Goal: Use online tool/utility: Utilize a website feature to perform a specific function

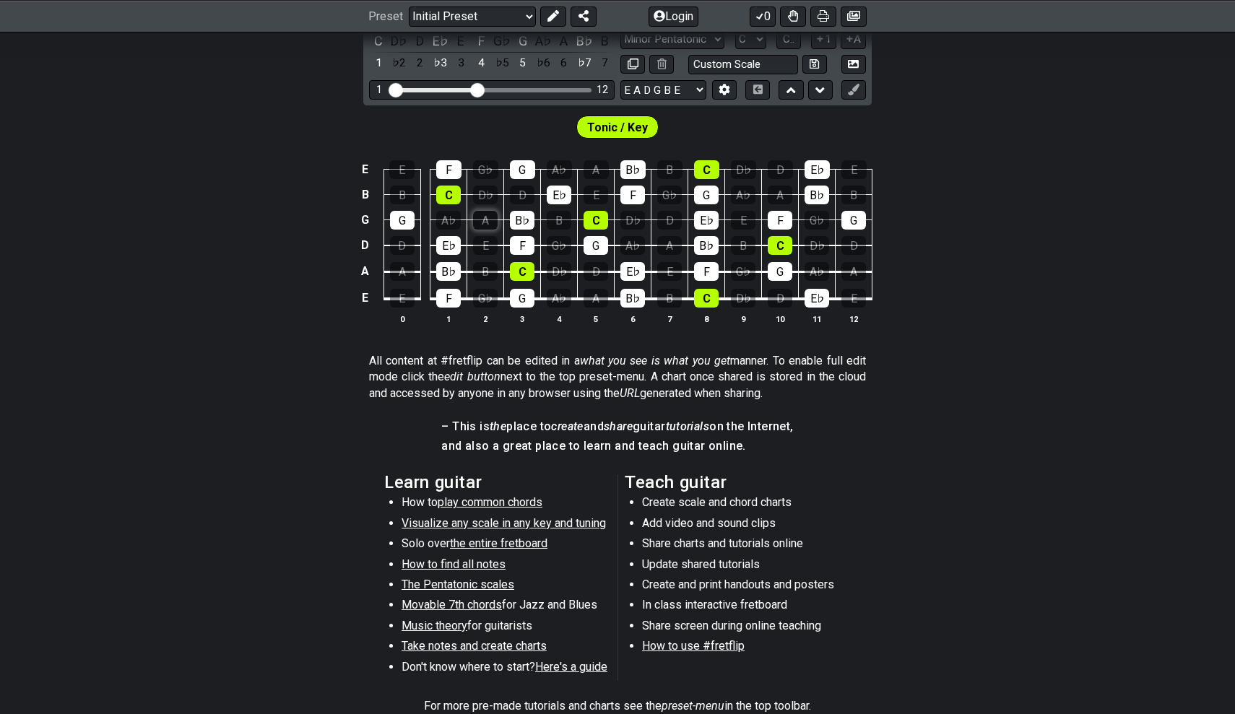
scroll to position [227, 0]
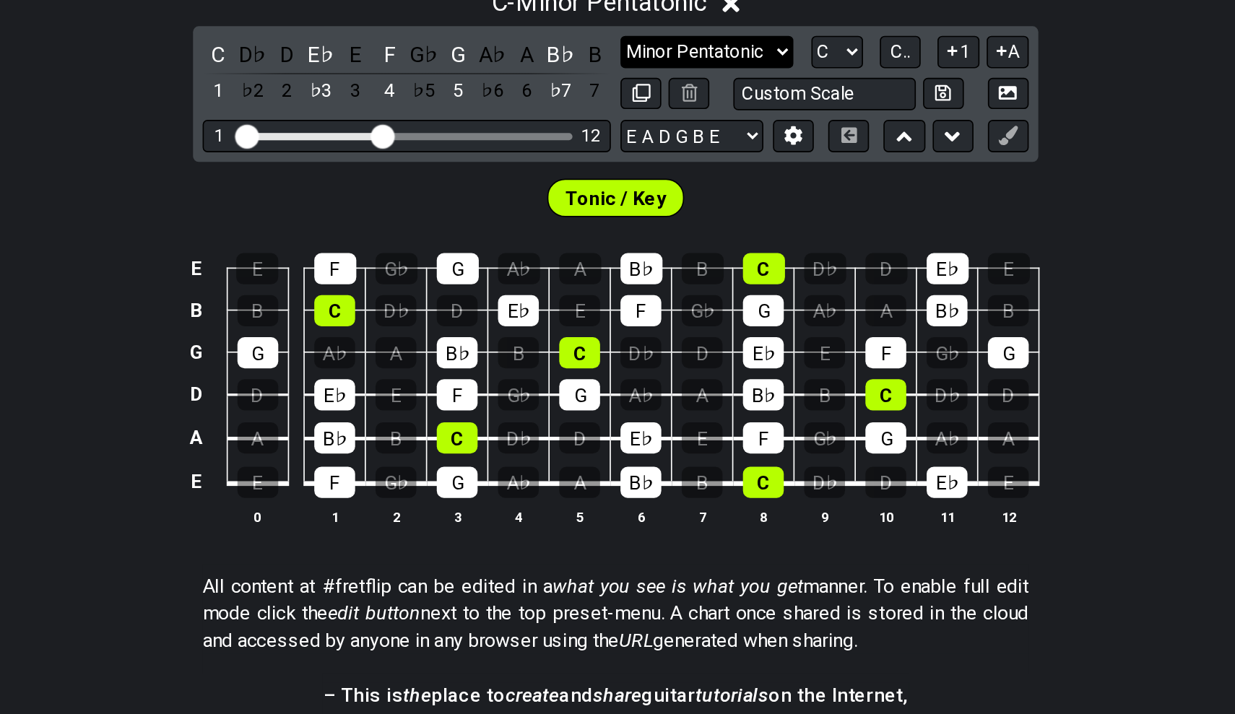
click at [620, 180] on select "Minor Pentatonic Click to edit Minor Pentatonic Major Pentatonic Minor Blues Ma…" at bounding box center [672, 189] width 104 height 19
select select "Major / [PERSON_NAME]"
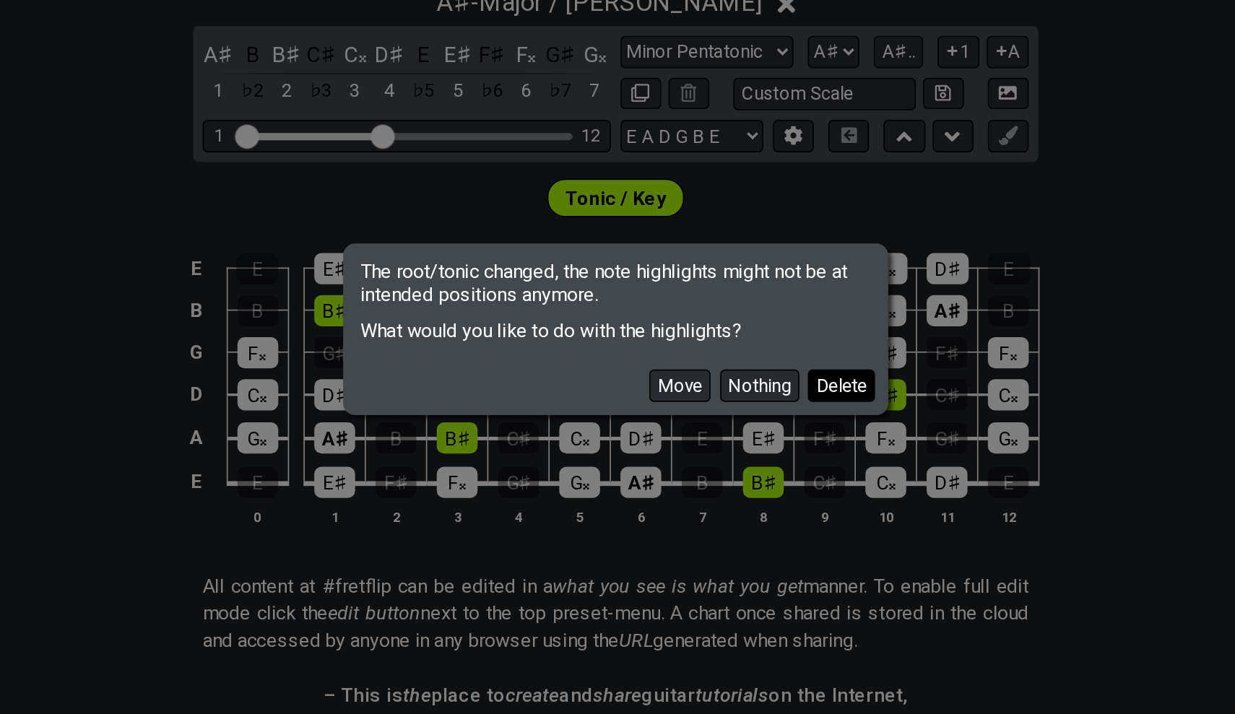
click at [733, 381] on button "Delete" at bounding box center [753, 390] width 40 height 19
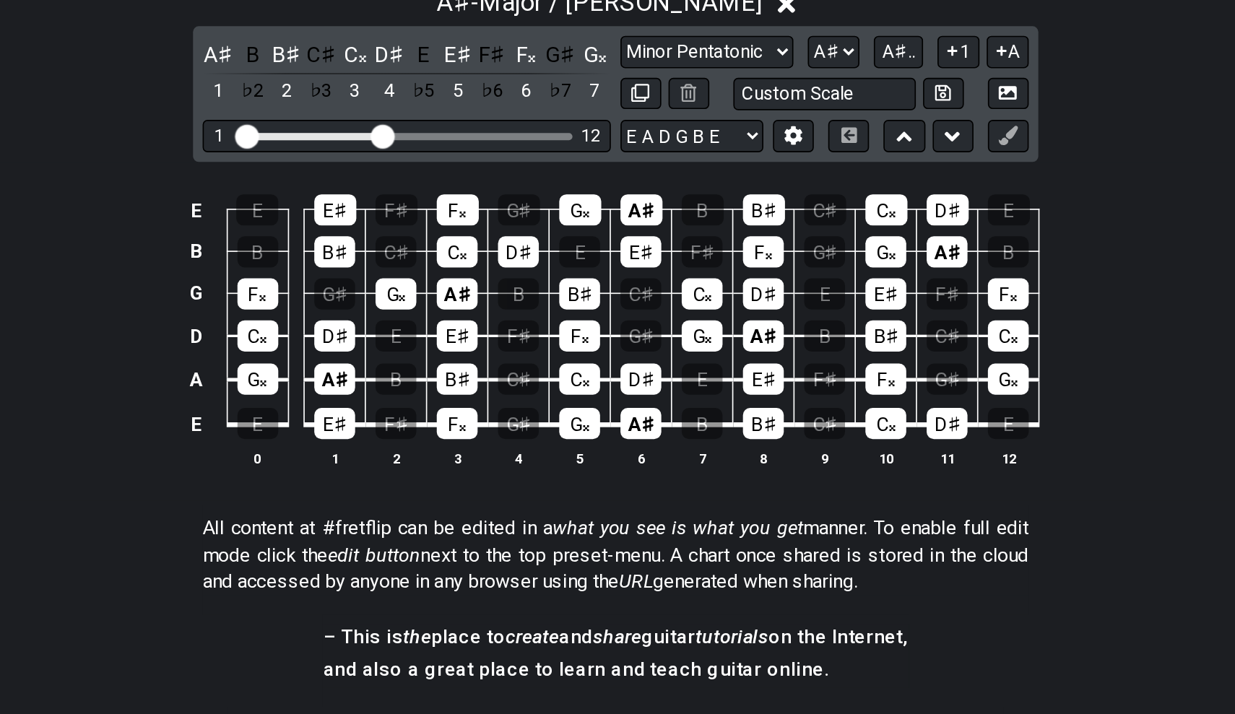
click at [620, 180] on div "Minor Pentatonic Click to edit Minor Pentatonic Major Pentatonic Minor Blues Ma…" at bounding box center [742, 202] width 245 height 45
select select "A"
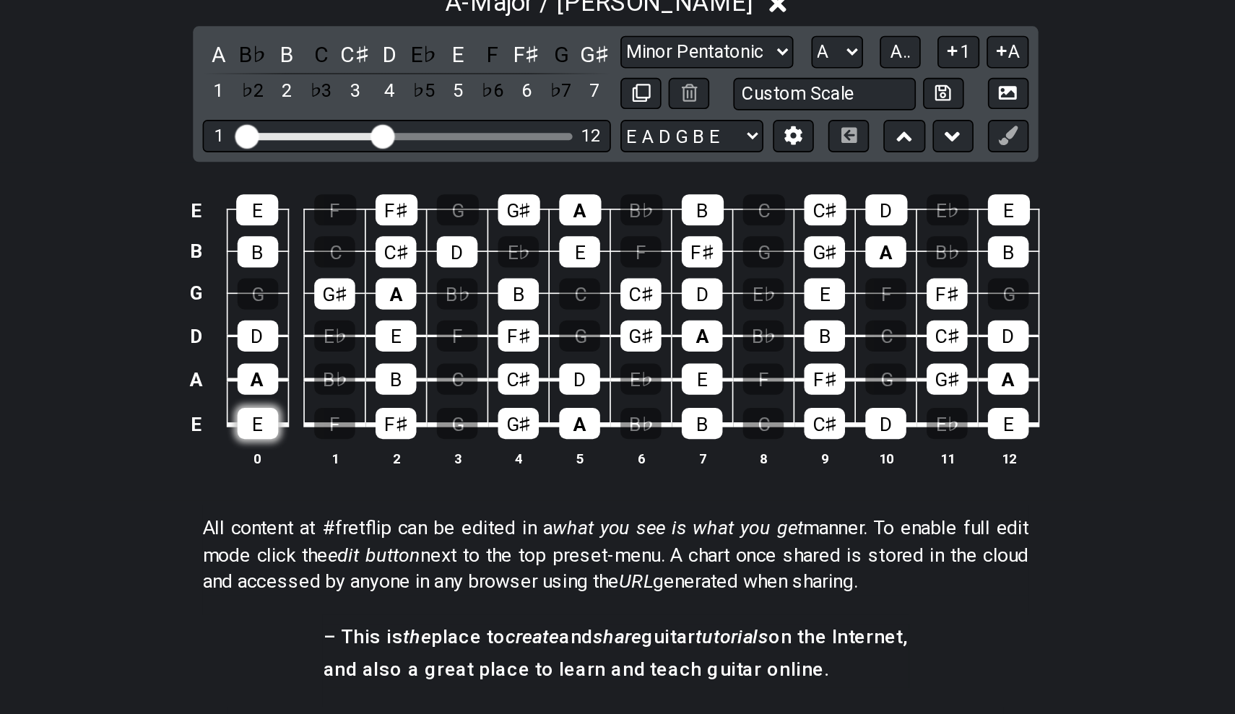
click at [390, 404] on div "E" at bounding box center [402, 413] width 25 height 19
click at [473, 404] on div "F♯" at bounding box center [485, 413] width 25 height 19
click at [547, 404] on div "G♯" at bounding box center [559, 413] width 25 height 19
click at [583, 404] on div "A" at bounding box center [595, 413] width 25 height 19
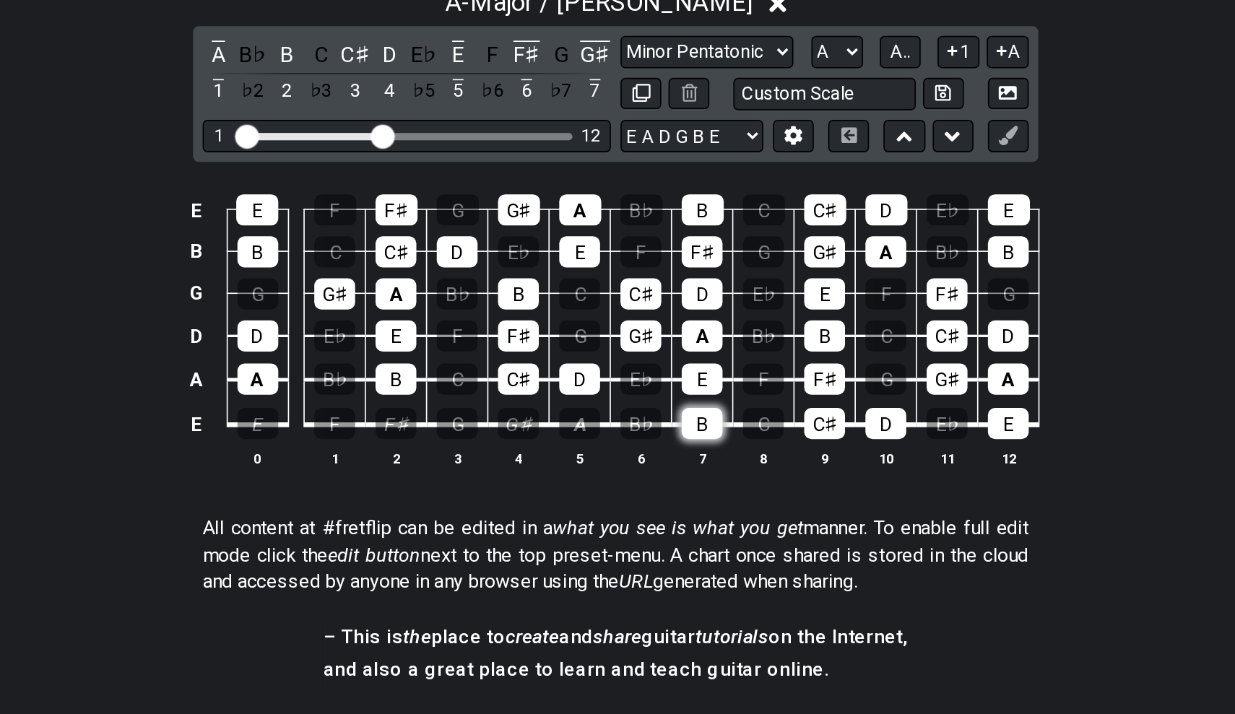
click at [657, 404] on div "B" at bounding box center [669, 413] width 25 height 19
click at [731, 404] on div "C♯" at bounding box center [743, 413] width 25 height 19
click at [767, 404] on div "D" at bounding box center [779, 413] width 25 height 19
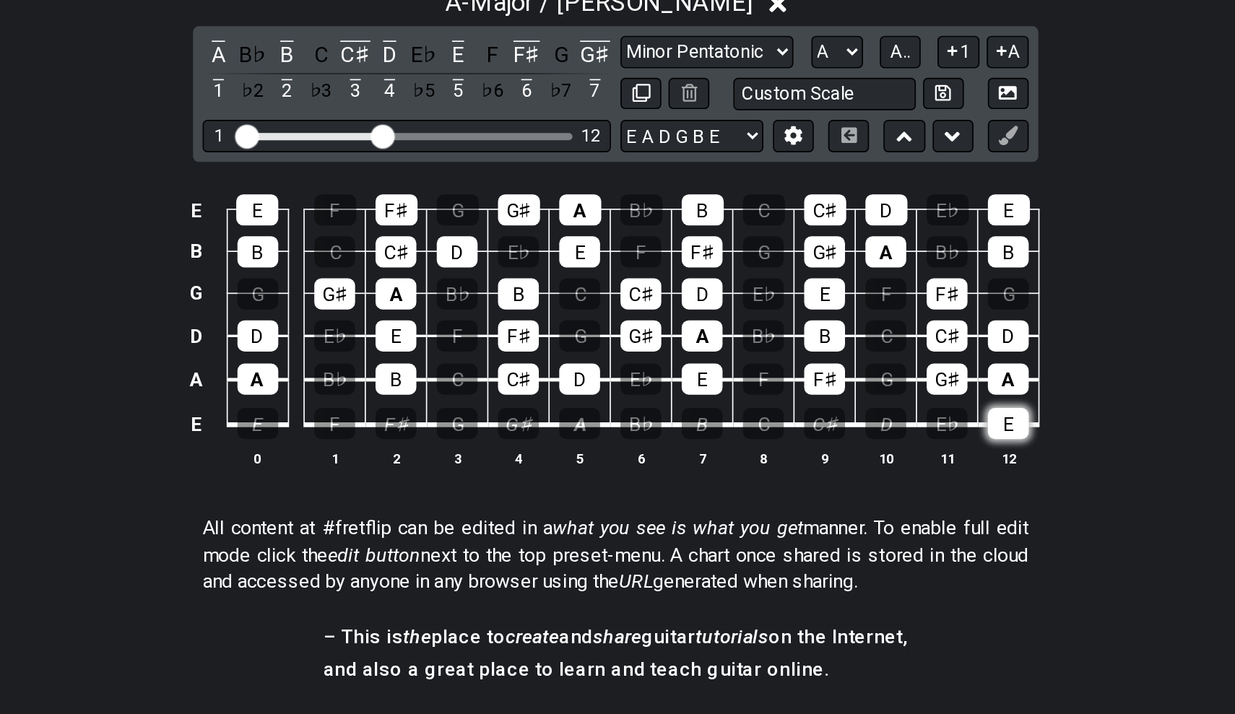
click at [841, 404] on div "E" at bounding box center [853, 413] width 25 height 19
click at [841, 352] on div "D" at bounding box center [853, 361] width 25 height 19
click at [804, 352] on div "C♯" at bounding box center [816, 361] width 25 height 19
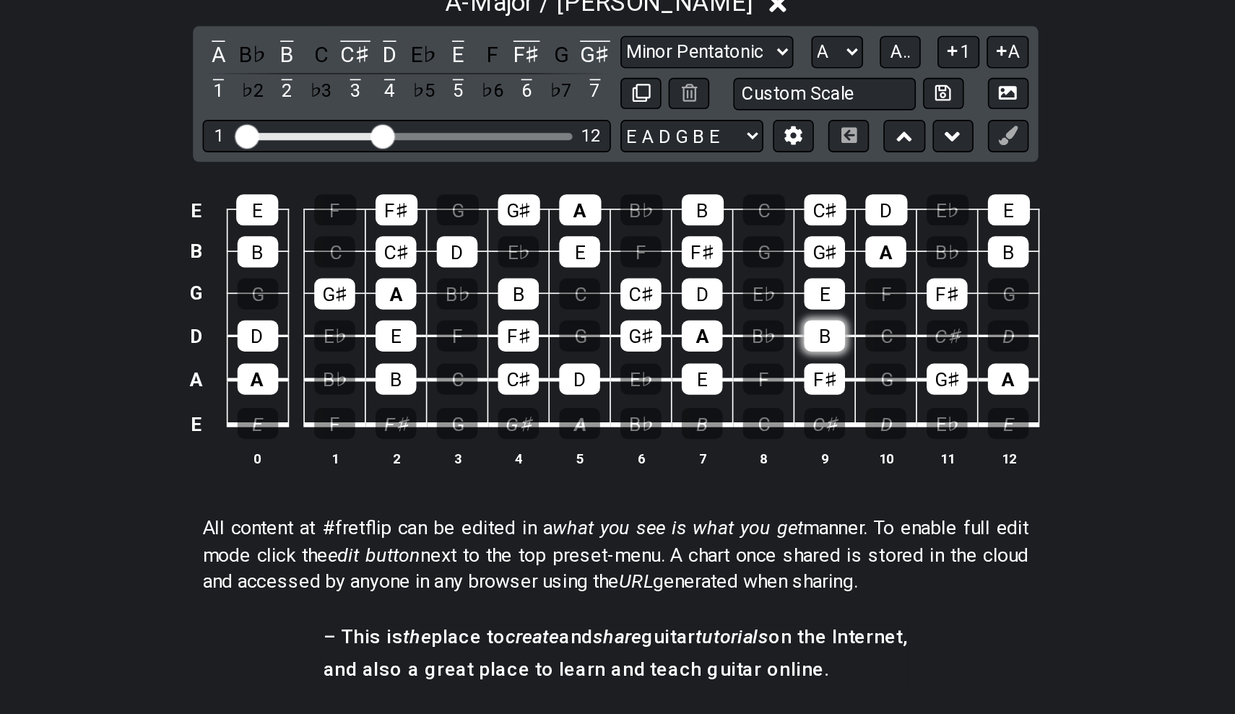
click at [731, 352] on div "B" at bounding box center [743, 361] width 25 height 19
click at [657, 352] on div "A" at bounding box center [669, 361] width 25 height 19
click at [620, 352] on div "G♯" at bounding box center [632, 361] width 25 height 19
click at [547, 352] on div "F♯" at bounding box center [559, 361] width 25 height 19
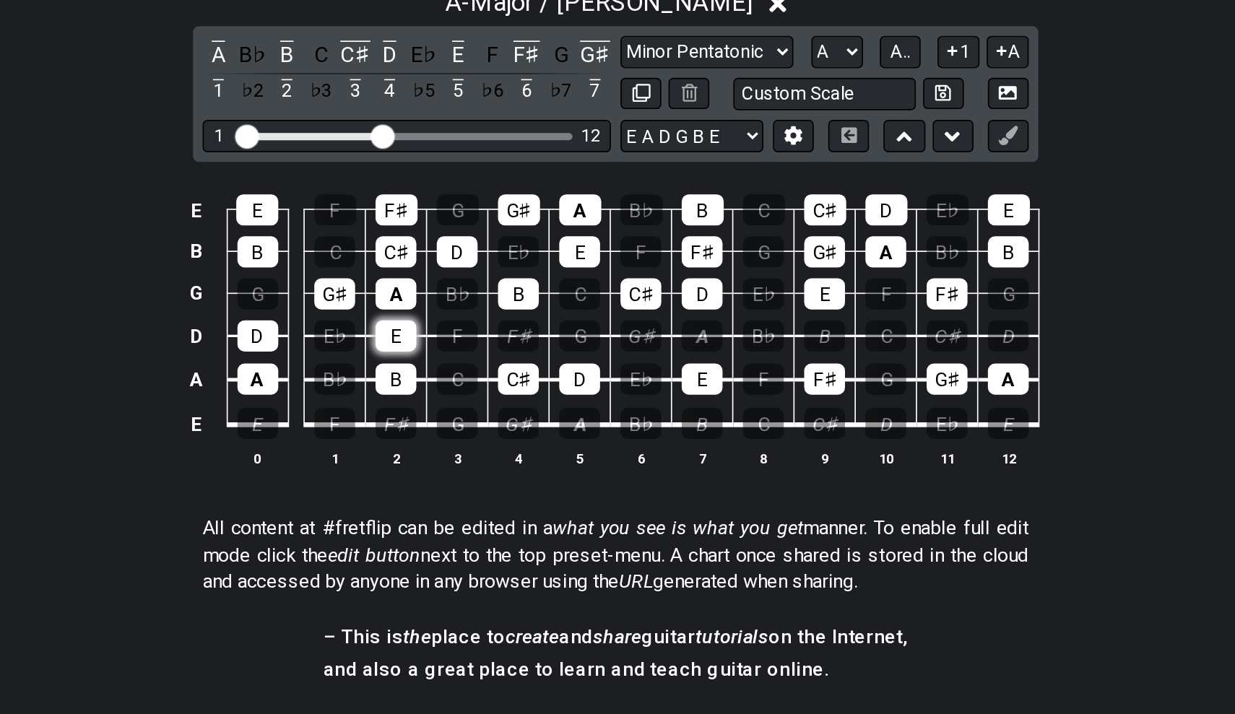
click at [473, 352] on div "E" at bounding box center [485, 361] width 25 height 19
click at [390, 352] on div "D" at bounding box center [402, 361] width 25 height 19
click at [390, 301] on div "B" at bounding box center [402, 310] width 25 height 19
click at [383, 285] on td "B" at bounding box center [401, 297] width 37 height 25
click at [389, 276] on div "E" at bounding box center [401, 285] width 25 height 19
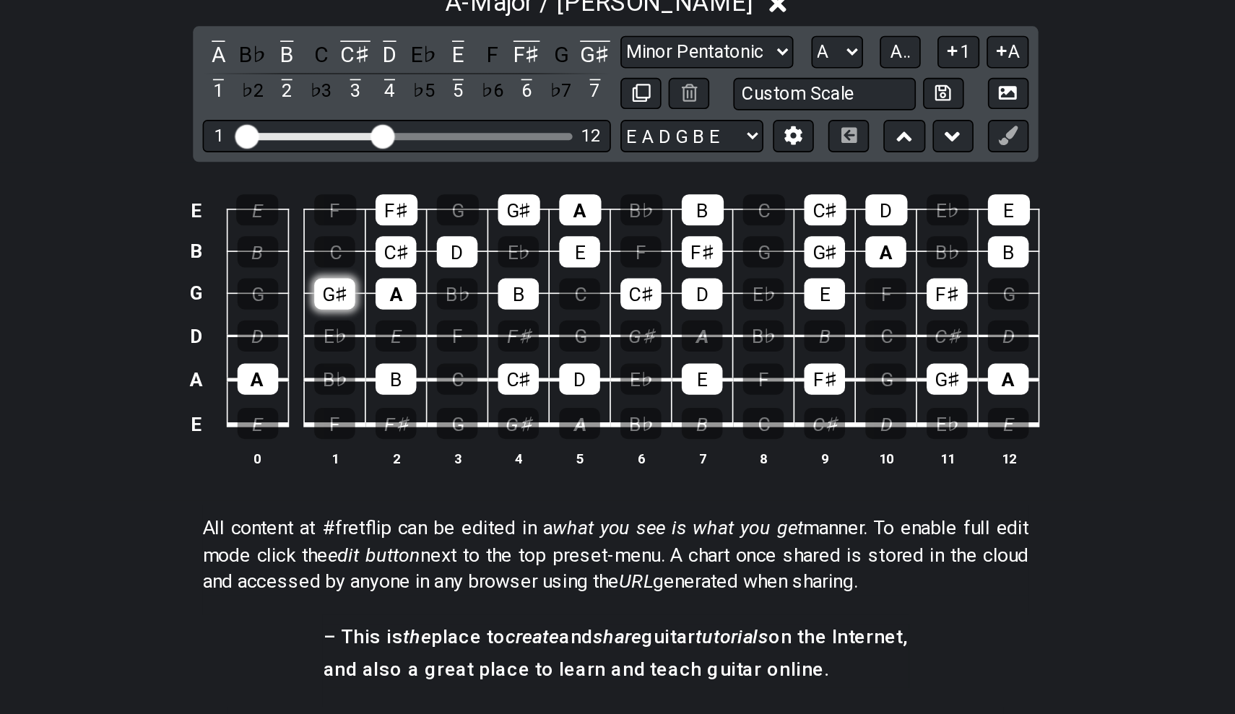
click at [436, 326] on div "G♯" at bounding box center [448, 335] width 25 height 19
click at [473, 326] on div "A" at bounding box center [485, 335] width 25 height 19
click at [473, 301] on div "C♯" at bounding box center [485, 310] width 25 height 19
click at [473, 276] on div "F♯" at bounding box center [485, 285] width 25 height 19
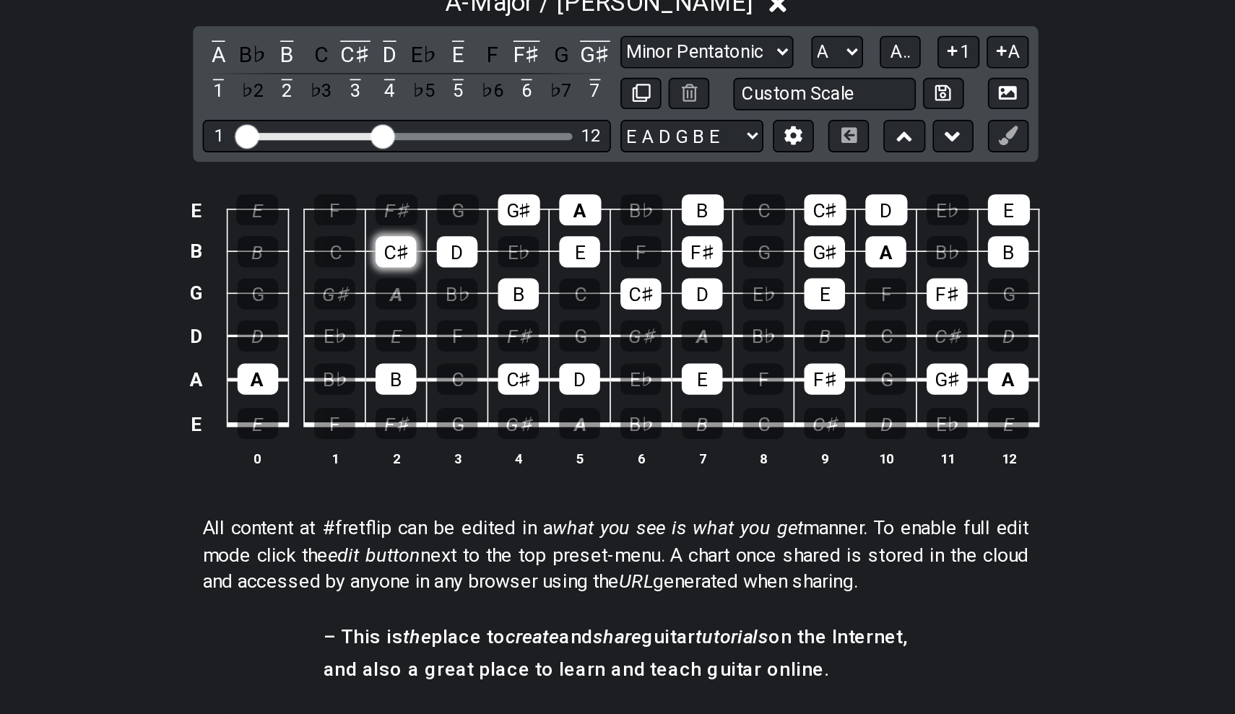
click at [473, 301] on div "C♯" at bounding box center [485, 310] width 25 height 19
click at [510, 301] on div "D" at bounding box center [522, 310] width 25 height 19
click at [547, 326] on div "B" at bounding box center [559, 335] width 25 height 19
click at [547, 276] on div "G♯" at bounding box center [559, 285] width 25 height 19
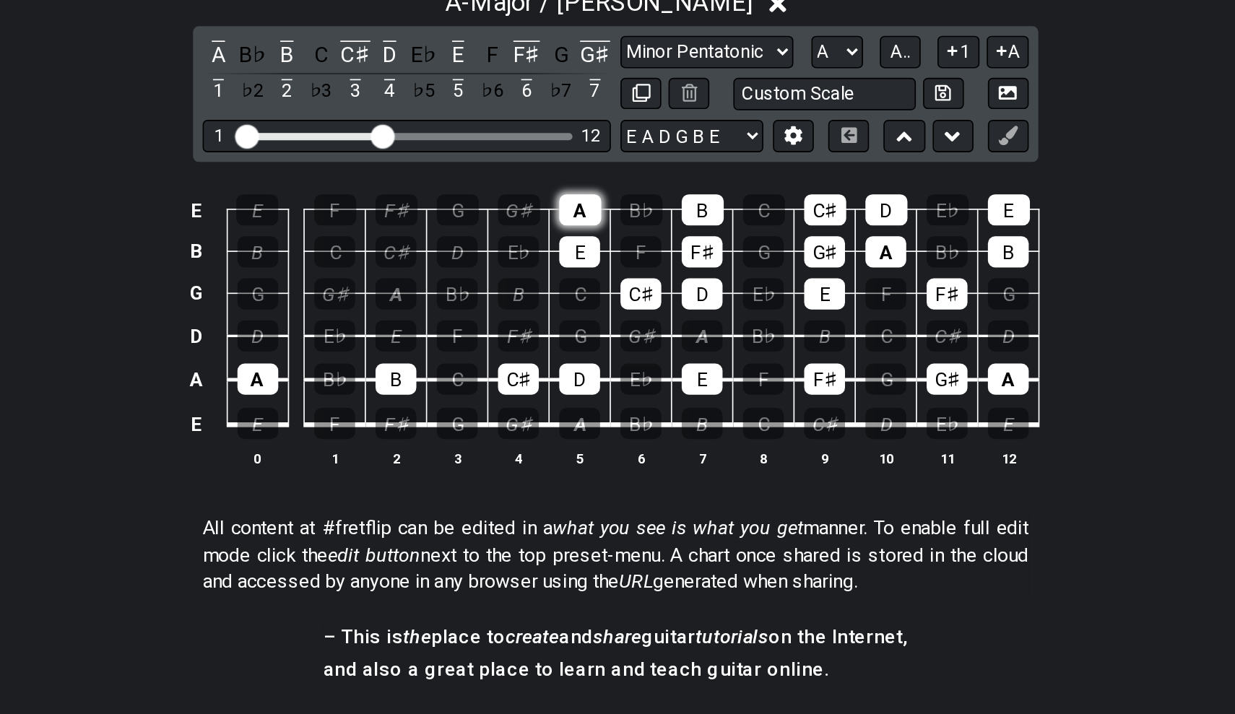
click at [583, 276] on div "A" at bounding box center [595, 285] width 25 height 19
click at [578, 310] on td "C" at bounding box center [596, 322] width 37 height 25
click at [583, 301] on div "E" at bounding box center [595, 310] width 25 height 19
click at [620, 326] on div "C♯" at bounding box center [632, 335] width 25 height 19
click at [657, 301] on div "F♯" at bounding box center [669, 310] width 25 height 19
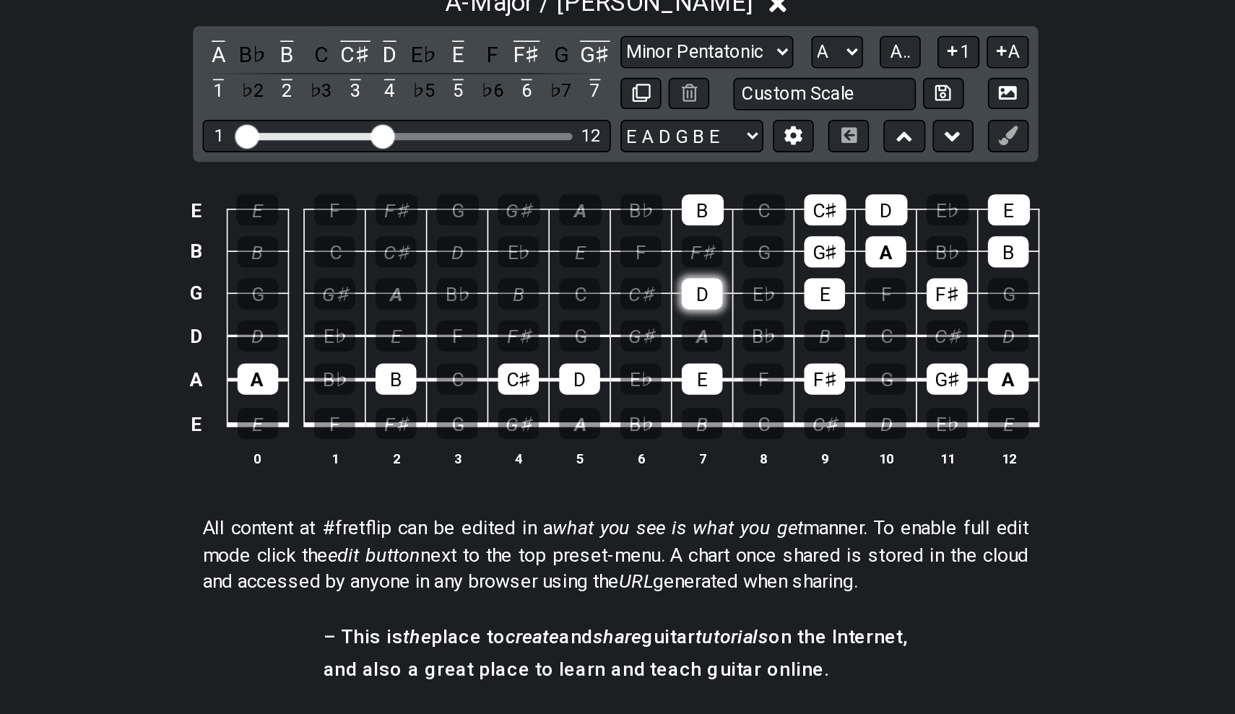
click at [657, 326] on div "D" at bounding box center [669, 335] width 25 height 19
click at [657, 276] on div "B" at bounding box center [669, 285] width 25 height 19
click at [731, 276] on div "C♯" at bounding box center [743, 285] width 25 height 19
click at [731, 326] on div "E" at bounding box center [743, 335] width 25 height 19
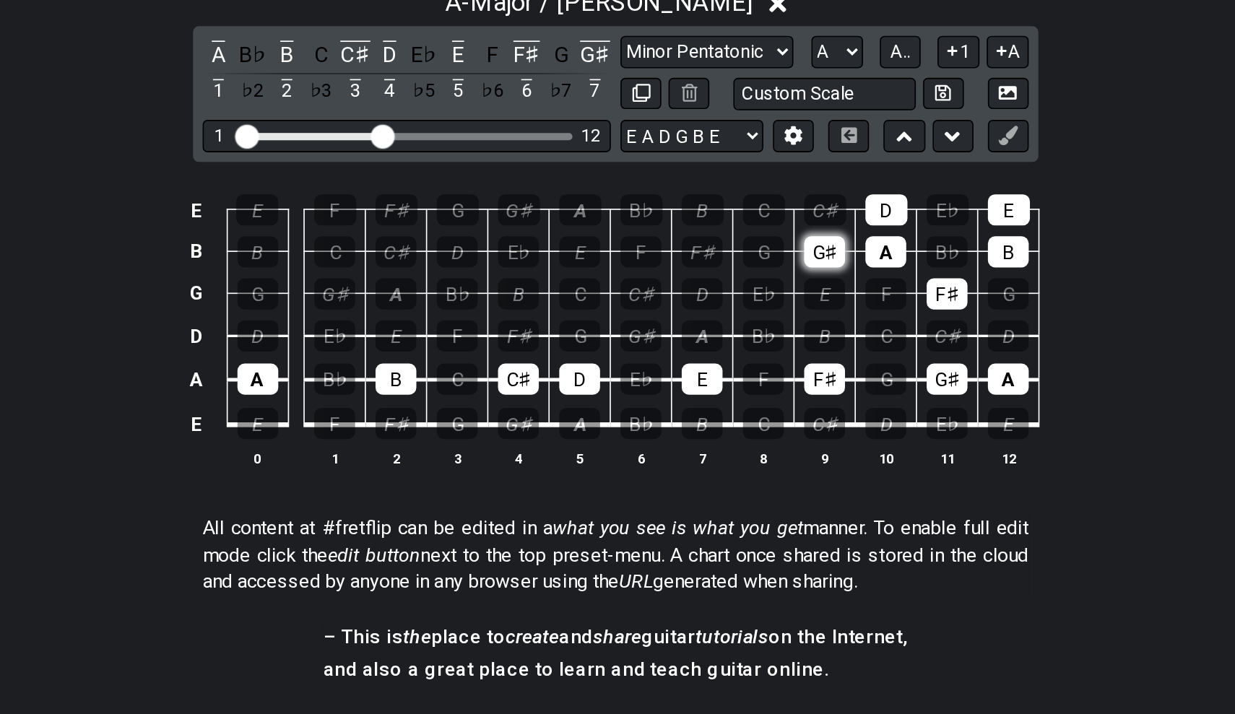
click at [731, 301] on div "G♯" at bounding box center [743, 310] width 25 height 19
click at [767, 301] on div "A" at bounding box center [779, 310] width 25 height 19
click at [767, 276] on div "D" at bounding box center [779, 285] width 25 height 19
click at [804, 326] on div "F♯" at bounding box center [816, 335] width 25 height 19
click at [798, 310] on td "F♯" at bounding box center [816, 322] width 37 height 25
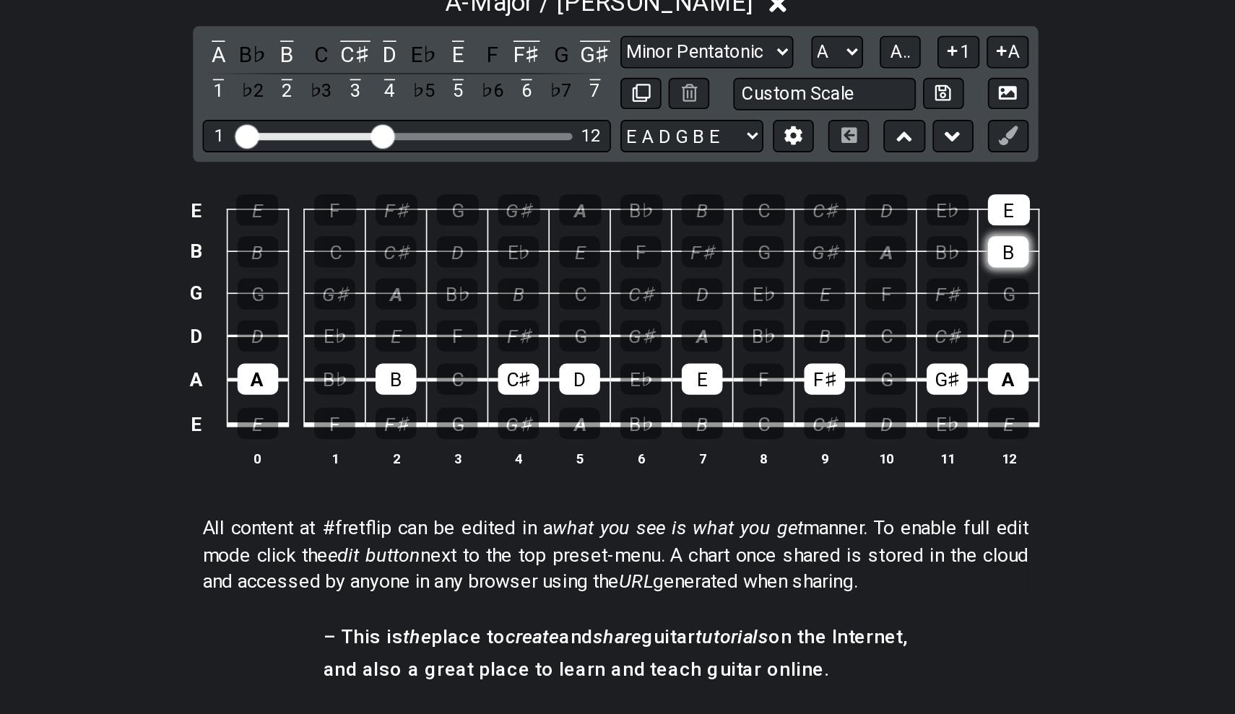
click at [841, 301] on div "B" at bounding box center [853, 310] width 25 height 19
click at [841, 276] on div "E" at bounding box center [853, 285] width 25 height 19
click at [390, 378] on div "A" at bounding box center [402, 387] width 25 height 19
click at [473, 378] on div "B" at bounding box center [485, 387] width 25 height 19
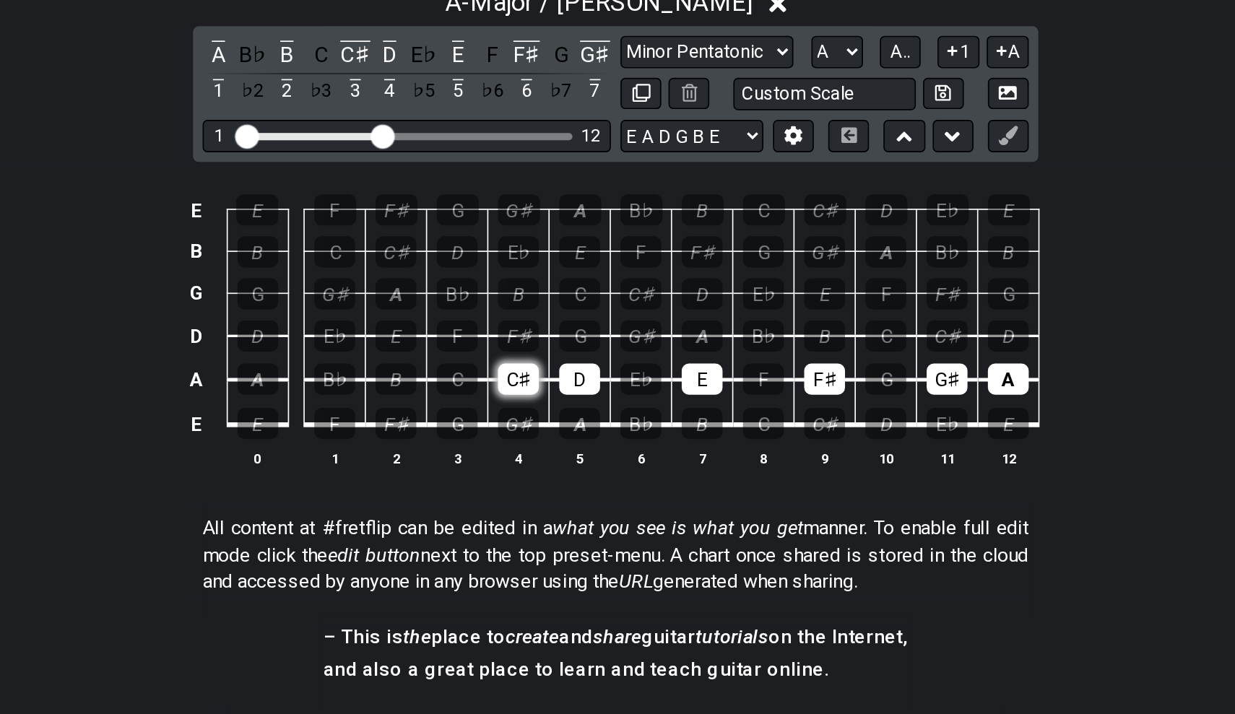
click at [547, 378] on div "C♯" at bounding box center [559, 387] width 25 height 19
click at [583, 378] on div "D" at bounding box center [595, 387] width 25 height 19
click at [657, 378] on div "E" at bounding box center [669, 387] width 25 height 19
click at [731, 378] on div "F♯" at bounding box center [743, 387] width 25 height 19
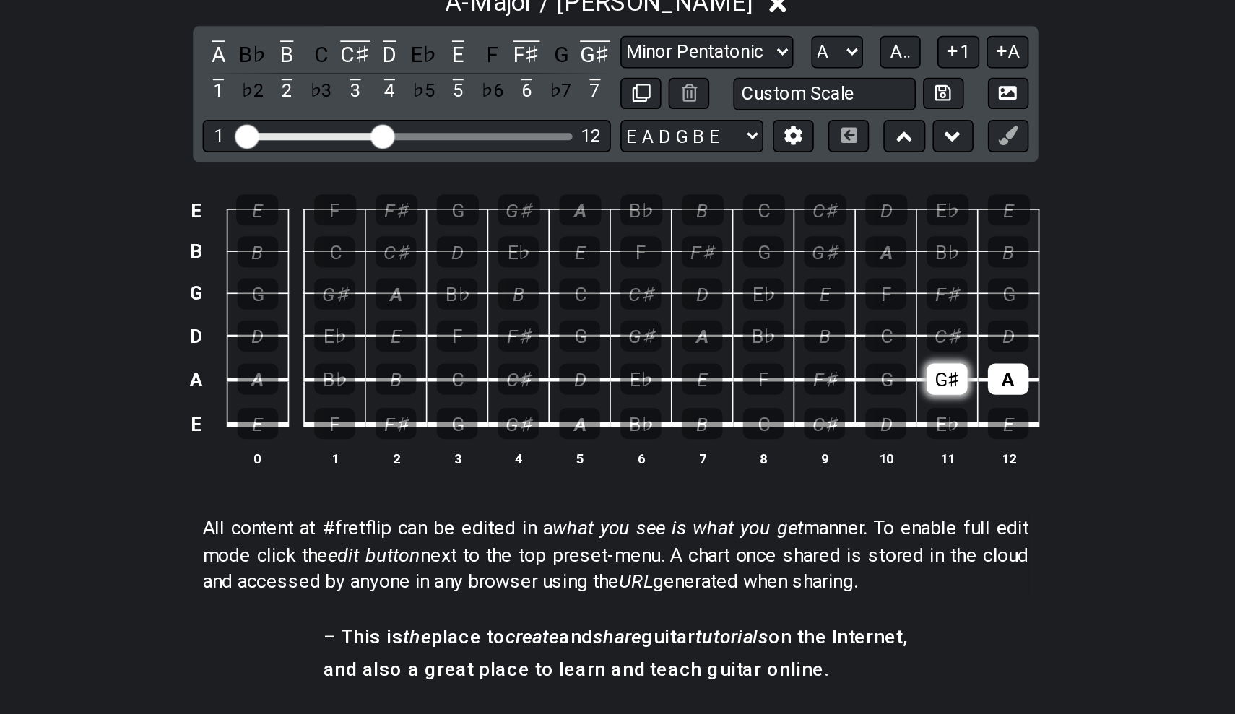
click at [804, 378] on div "G♯" at bounding box center [816, 387] width 25 height 19
click at [841, 378] on div "A" at bounding box center [853, 387] width 25 height 19
click at [302, 143] on div "A - Major / Ionian" at bounding box center [617, 156] width 1235 height 27
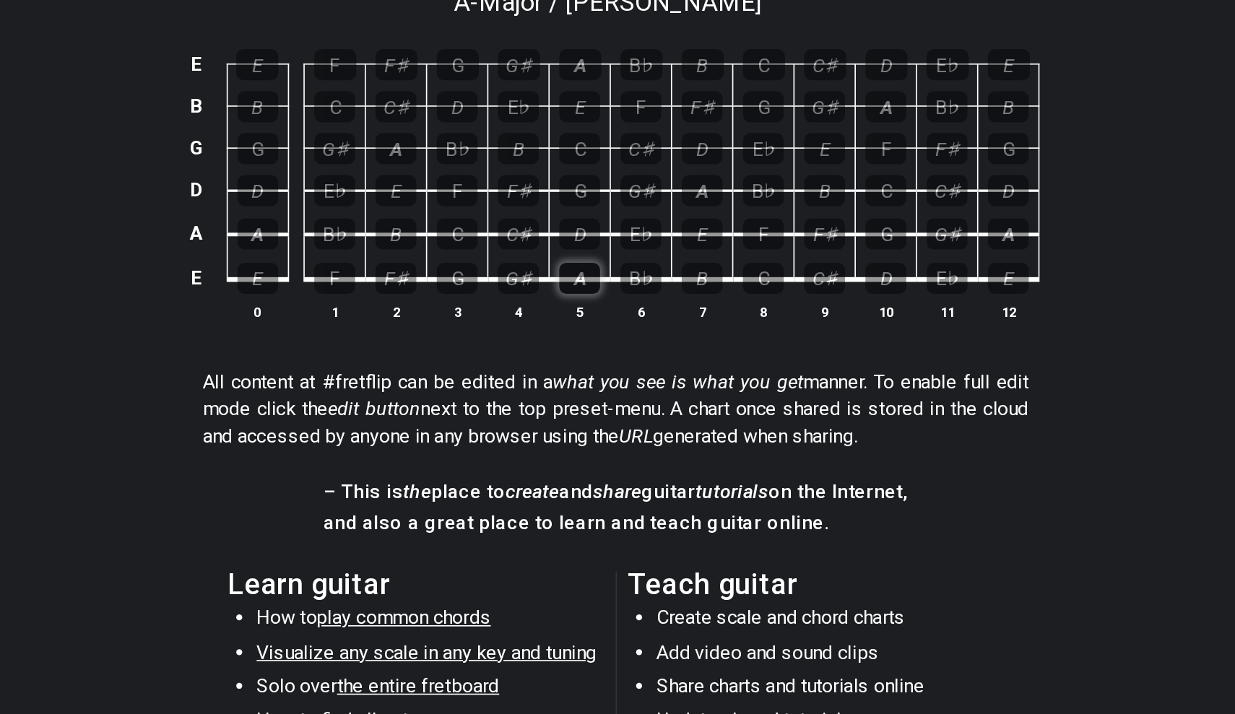
click at [583, 317] on div "A" at bounding box center [595, 326] width 25 height 19
click at [657, 317] on div "B" at bounding box center [669, 326] width 25 height 19
click at [547, 290] on div "C♯" at bounding box center [559, 299] width 25 height 19
click at [583, 290] on div "D" at bounding box center [595, 299] width 25 height 19
click at [657, 290] on div "E" at bounding box center [669, 299] width 25 height 19
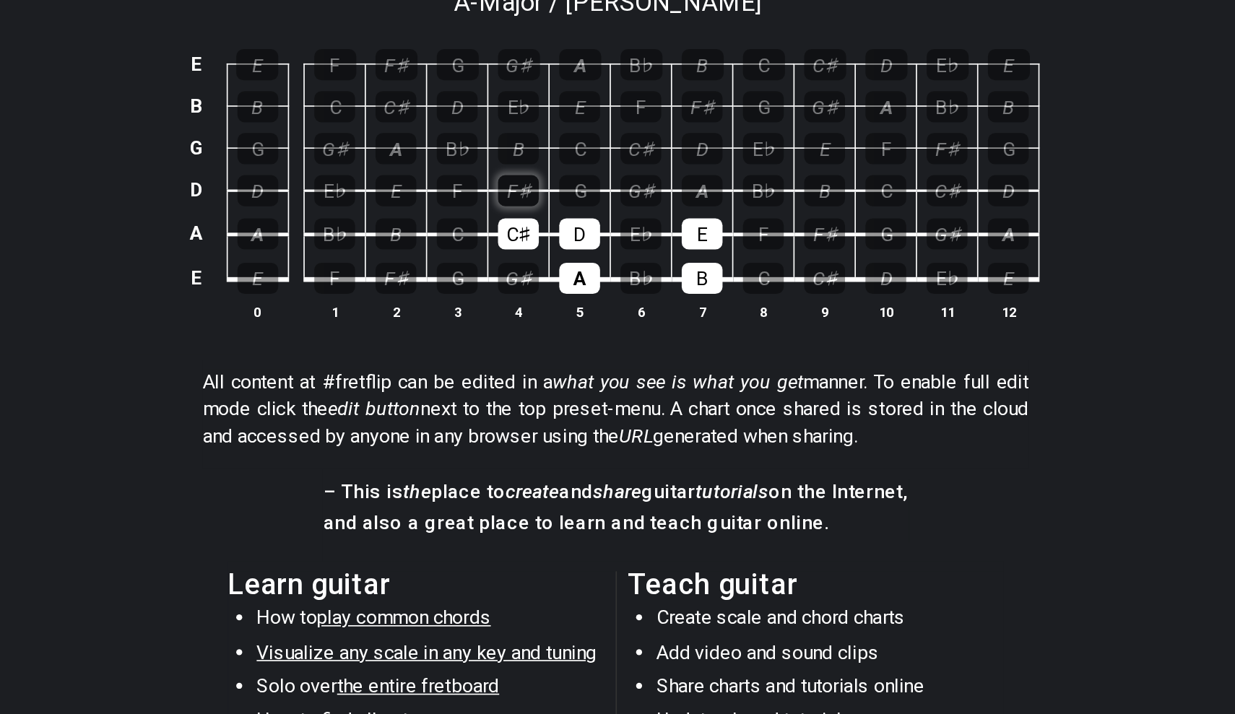
click at [547, 264] on div "F♯" at bounding box center [559, 273] width 25 height 19
click at [620, 264] on div "G♯" at bounding box center [632, 273] width 25 height 19
click at [657, 264] on div "A" at bounding box center [669, 273] width 25 height 19
click at [547, 264] on div "F♯" at bounding box center [559, 273] width 25 height 19
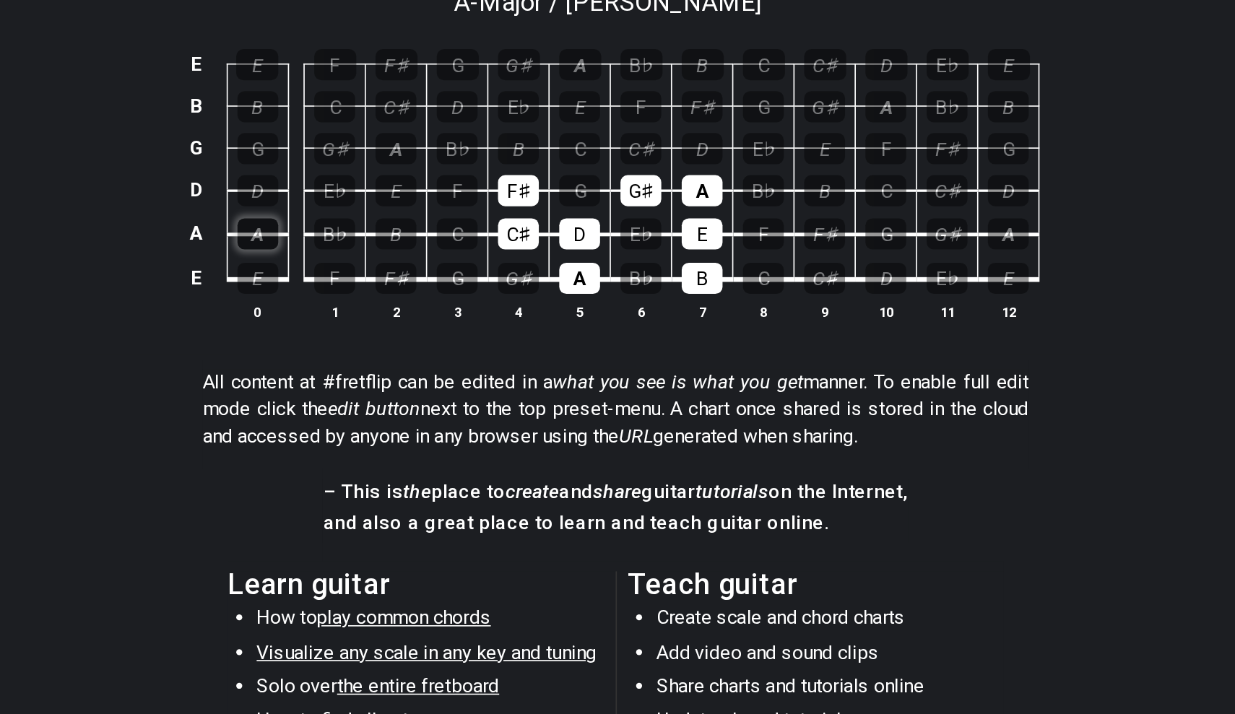
click at [390, 290] on div "A" at bounding box center [402, 299] width 25 height 19
click at [473, 290] on div "B" at bounding box center [485, 299] width 25 height 19
click at [731, 290] on div "F♯" at bounding box center [743, 299] width 25 height 19
click at [804, 290] on div "G♯" at bounding box center [816, 299] width 25 height 19
click at [841, 290] on div "A" at bounding box center [853, 299] width 25 height 19
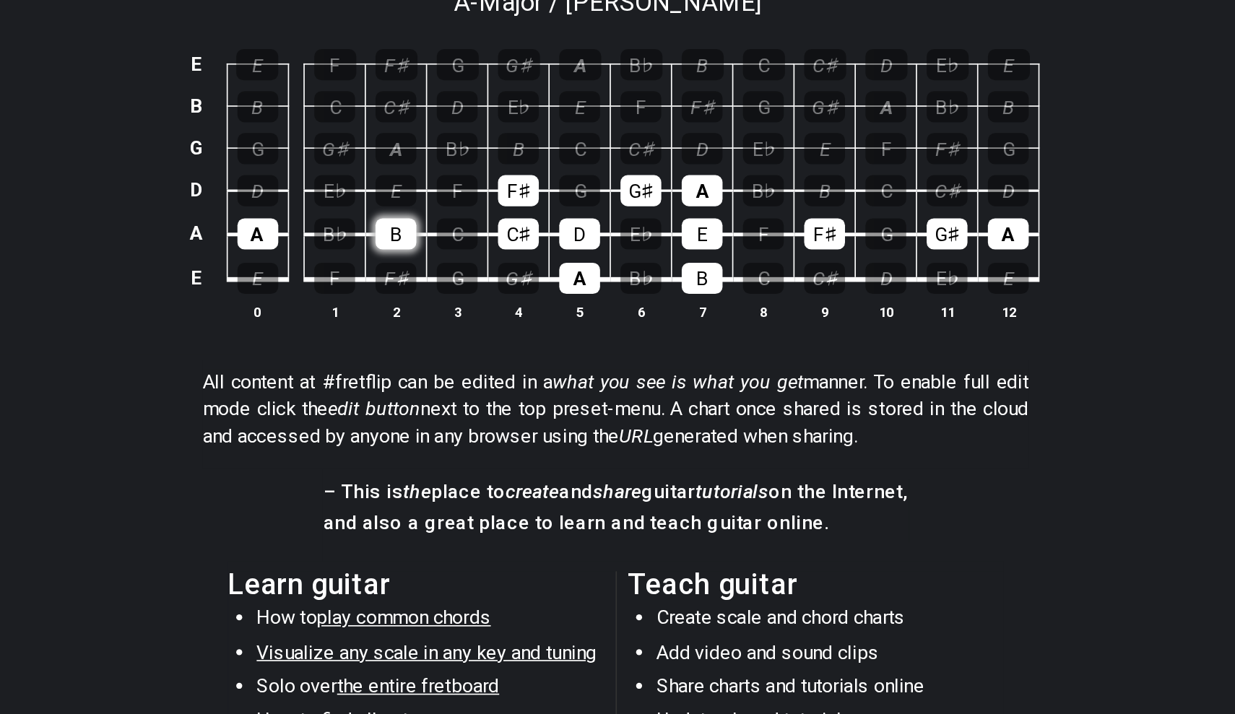
click at [473, 290] on div "B" at bounding box center [485, 299] width 25 height 19
click at [390, 290] on div "A" at bounding box center [402, 299] width 25 height 19
click at [731, 290] on div "F♯" at bounding box center [743, 299] width 25 height 19
click at [804, 290] on div "G♯" at bounding box center [816, 299] width 25 height 19
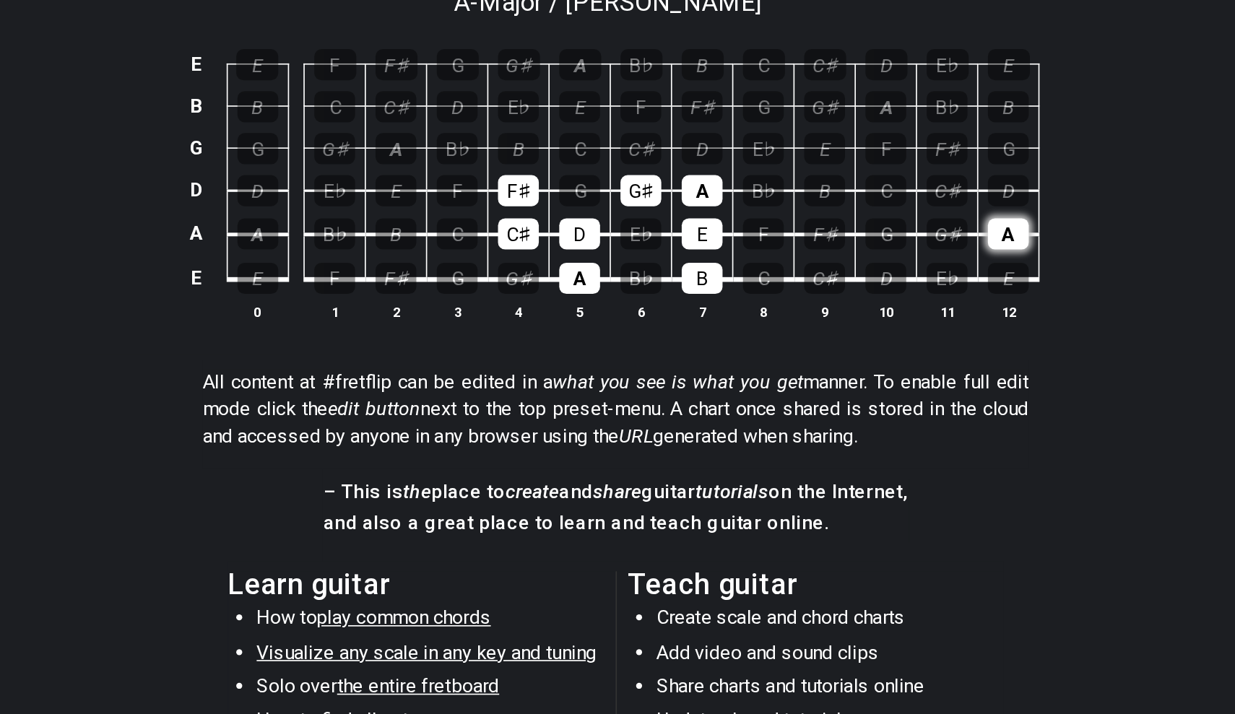
click at [841, 290] on div "A" at bounding box center [853, 299] width 25 height 19
